Goal: Information Seeking & Learning: Check status

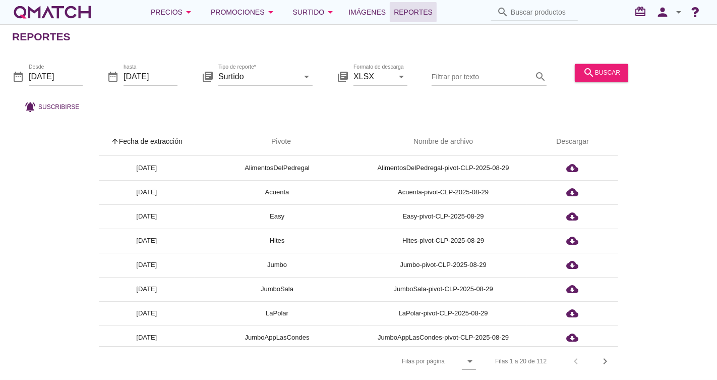
scroll to position [112, 0]
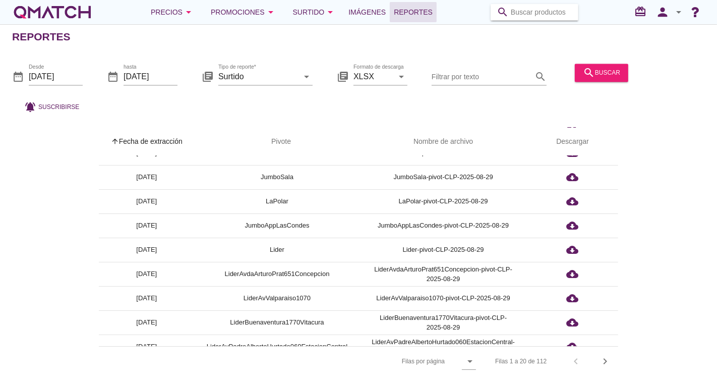
click at [523, 6] on input "Buscar productos" at bounding box center [541, 12] width 61 height 16
paste input "7802820454208"
type input "7802820454208"
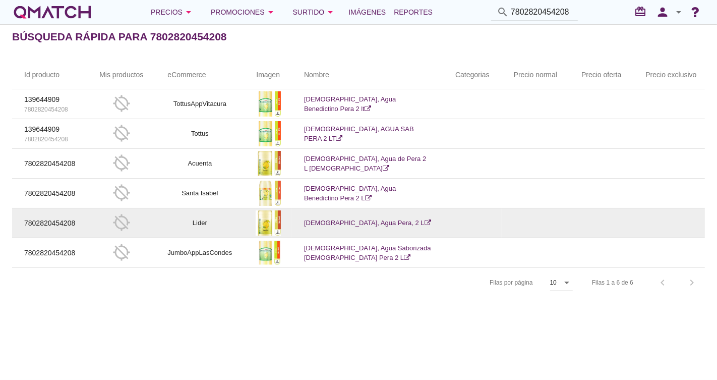
click at [318, 225] on link "Benedictino, Agua Pera, 2 L" at bounding box center [367, 223] width 127 height 8
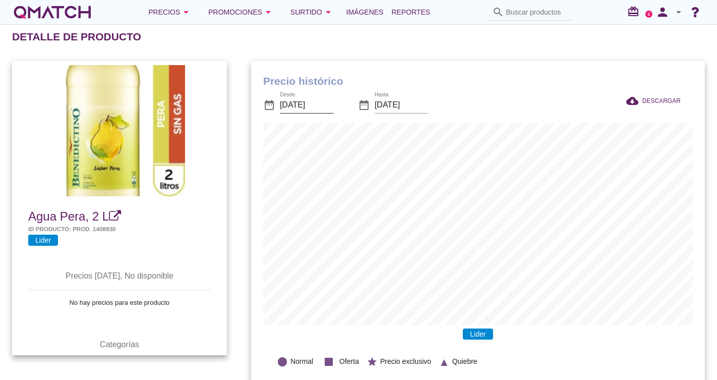
scroll to position [331, 454]
click at [328, 100] on input "[DATE]" at bounding box center [307, 105] width 54 height 16
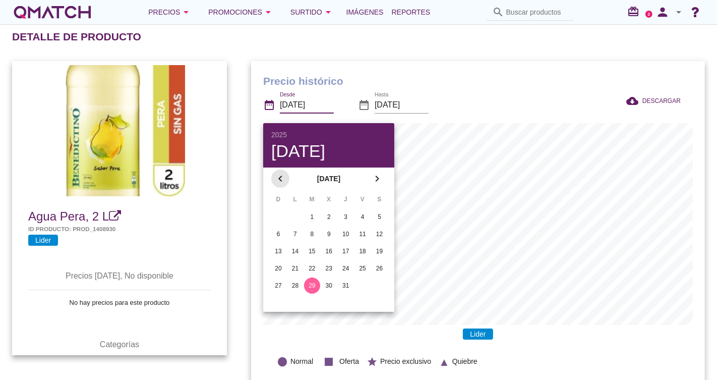
click at [280, 174] on icon "chevron_left" at bounding box center [280, 178] width 12 height 12
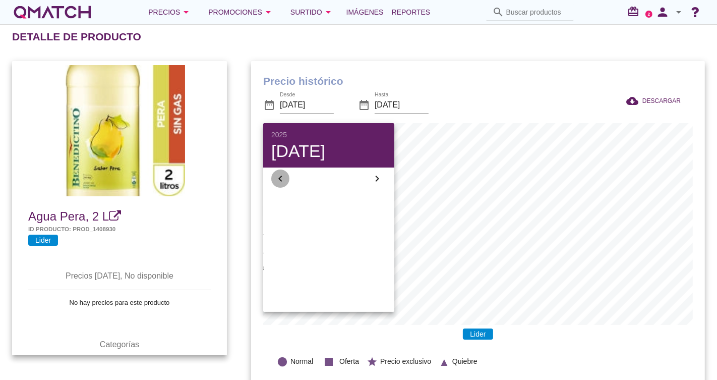
click at [280, 174] on icon "chevron_left" at bounding box center [280, 178] width 12 height 12
click at [281, 174] on icon "chevron_left" at bounding box center [280, 178] width 12 height 12
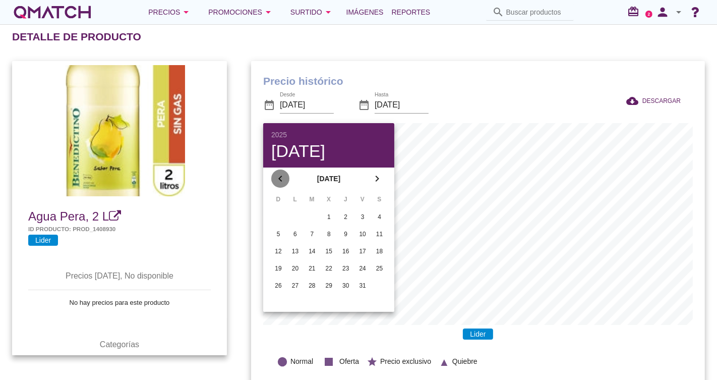
click at [281, 174] on icon "chevron_left" at bounding box center [280, 178] width 12 height 12
click at [281, 175] on icon "chevron_left" at bounding box center [280, 178] width 12 height 12
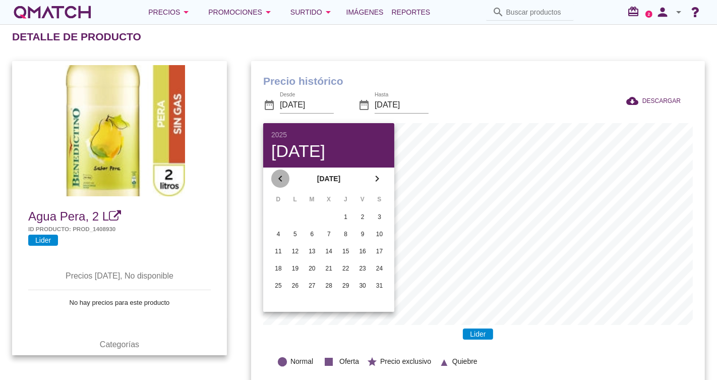
click at [281, 175] on icon "chevron_left" at bounding box center [280, 178] width 12 height 12
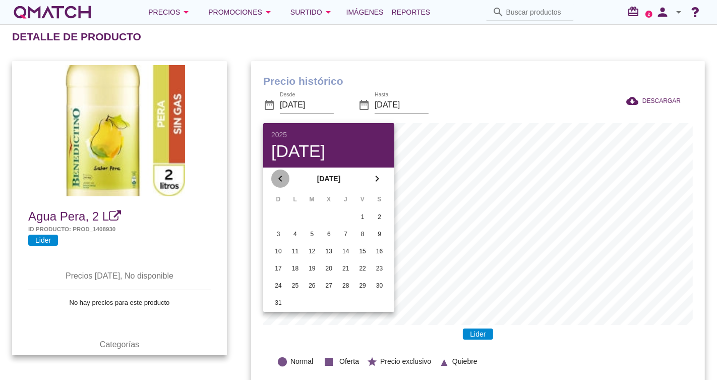
click at [281, 175] on icon "chevron_left" at bounding box center [280, 178] width 12 height 12
click at [349, 214] on div "1" at bounding box center [346, 216] width 16 height 9
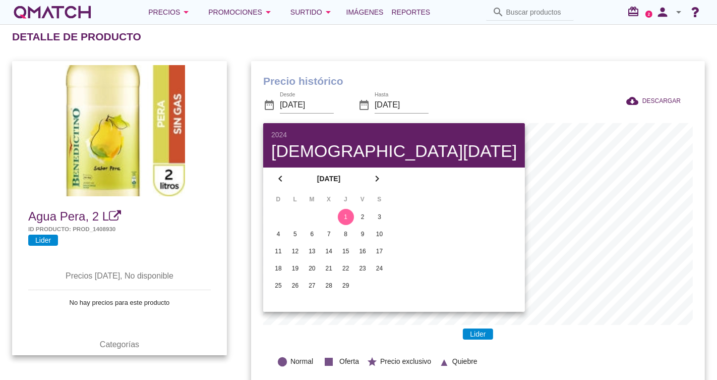
click at [520, 77] on h1 "Precio histórico" at bounding box center [477, 81] width 429 height 16
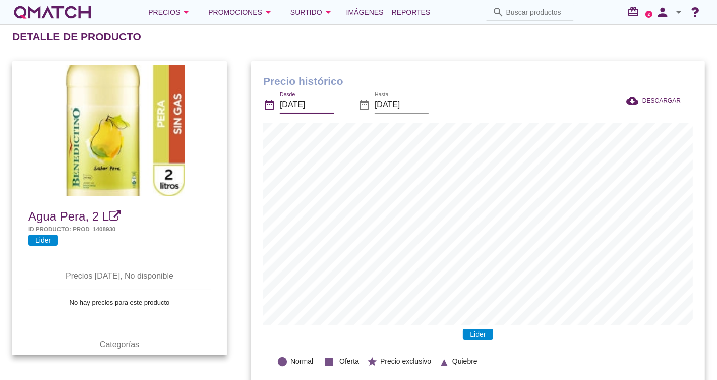
click at [306, 102] on input "[DATE]" at bounding box center [307, 105] width 54 height 16
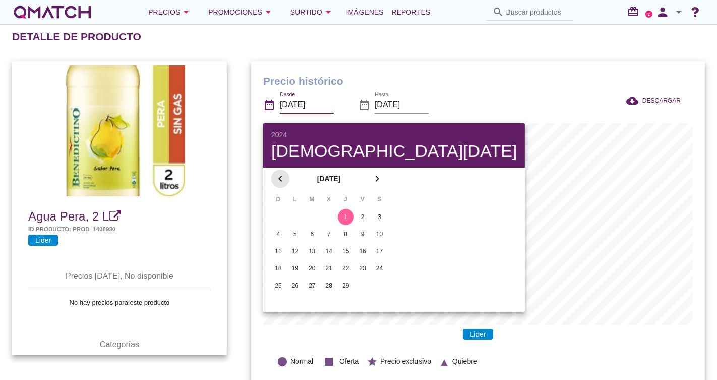
click at [281, 172] on icon "chevron_left" at bounding box center [280, 178] width 12 height 12
click at [282, 172] on icon "chevron_left" at bounding box center [280, 178] width 12 height 12
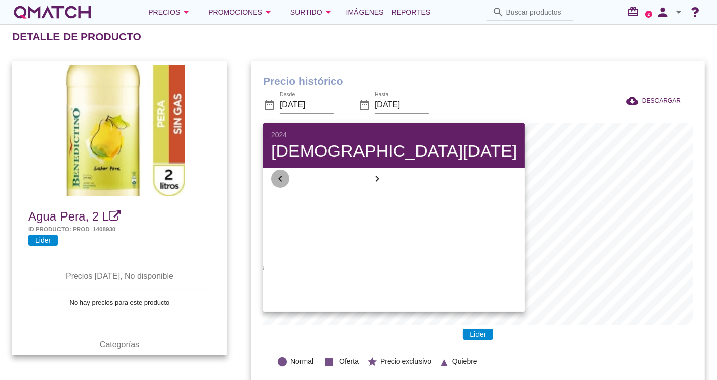
click at [282, 172] on icon "chevron_left" at bounding box center [280, 178] width 12 height 12
click at [283, 172] on icon "chevron_left" at bounding box center [280, 178] width 12 height 12
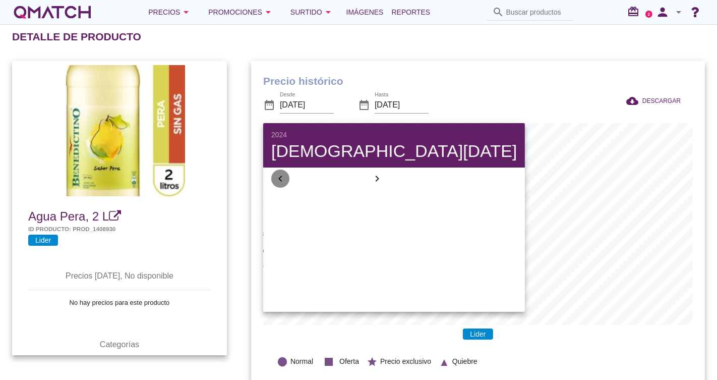
click at [283, 172] on icon "chevron_left" at bounding box center [280, 178] width 12 height 12
click at [324, 213] on div "1" at bounding box center [329, 216] width 16 height 9
type input "[DATE]"
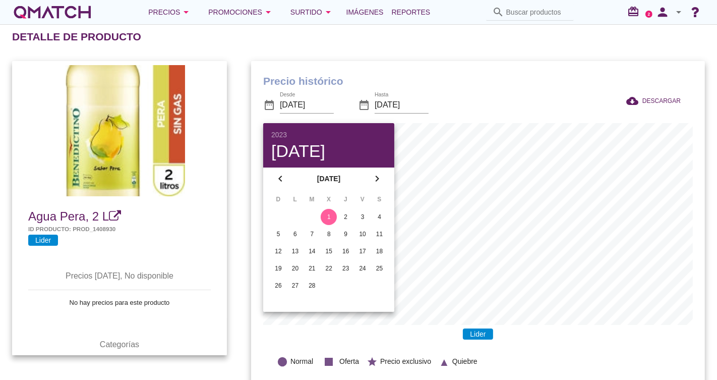
click at [498, 100] on div "date_range Desde [DATE] date_range Hasta [DATE]" at bounding box center [392, 106] width 258 height 34
